Goal: Find specific page/section: Find specific page/section

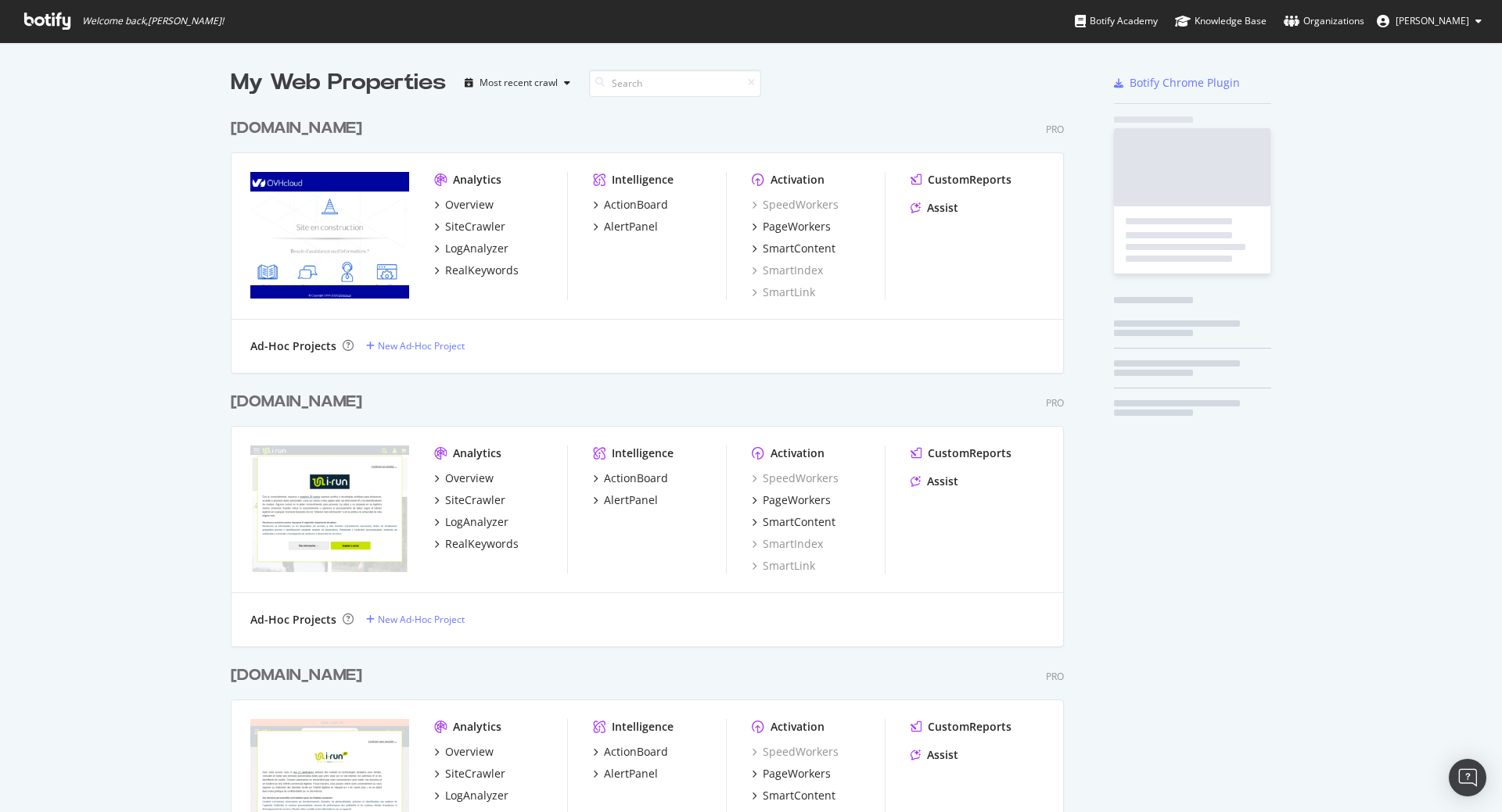
scroll to position [2337, 834]
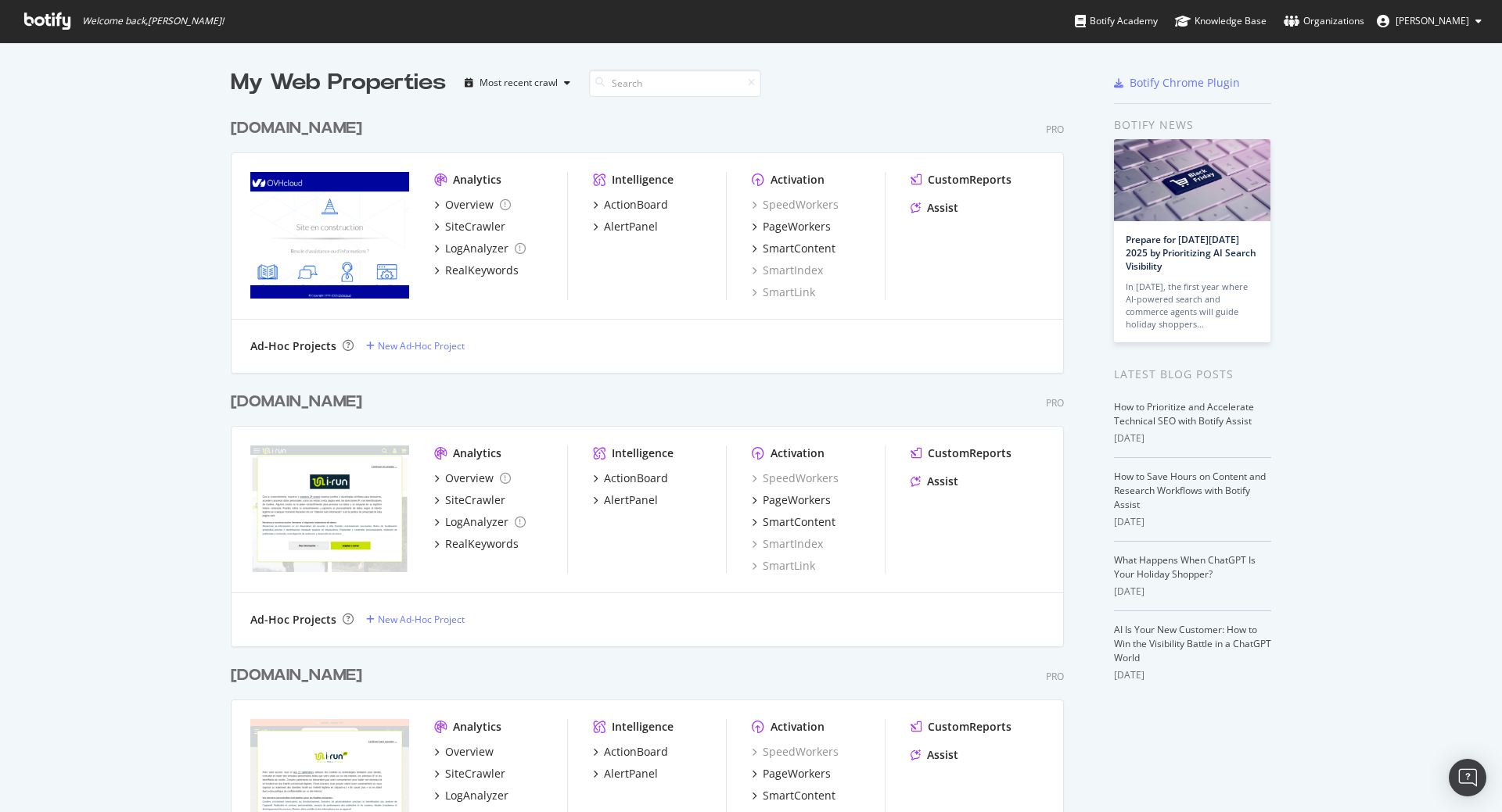
click at [268, 401] on div "[DOMAIN_NAME]" at bounding box center [296, 403] width 131 height 23
